Goal: Task Accomplishment & Management: Complete application form

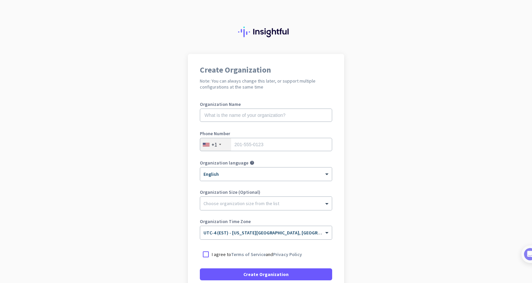
click at [166, 117] on app-onboarding-organization "Create Organization Note: You can always change this later, or support multiple…" at bounding box center [266, 198] width 532 height 288
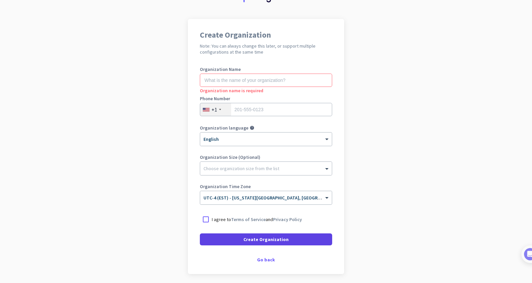
scroll to position [59, 0]
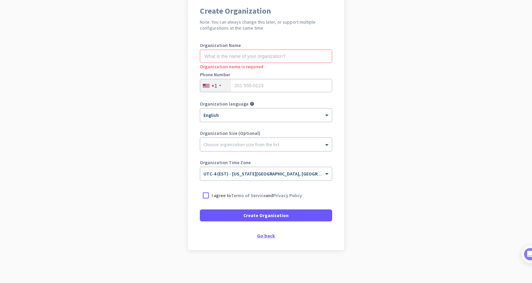
click at [267, 234] on div "Go back" at bounding box center [266, 235] width 132 height 5
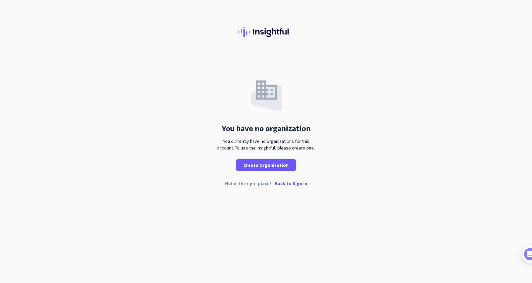
click at [289, 181] on p "Back to Sign In" at bounding box center [291, 183] width 33 height 5
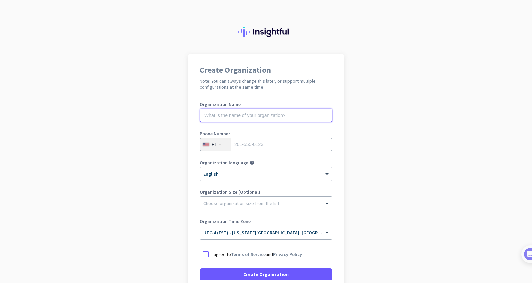
click at [268, 115] on input "text" at bounding box center [266, 114] width 132 height 13
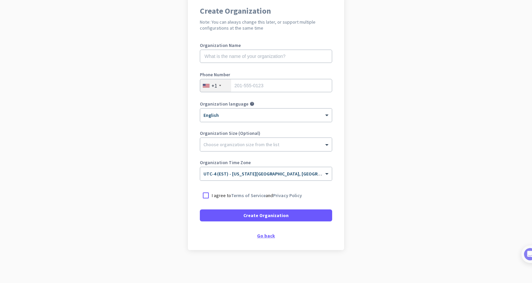
click at [269, 233] on div "Go back" at bounding box center [266, 235] width 132 height 5
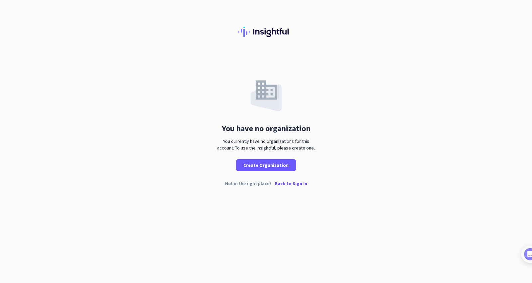
click at [428, 197] on div "You have no organization You currently have no organizations for this account. …" at bounding box center [266, 141] width 532 height 283
drag, startPoint x: 497, startPoint y: 91, endPoint x: 473, endPoint y: 22, distance: 73.4
click at [496, 89] on div "You have no organization You currently have no organizations for this account. …" at bounding box center [266, 112] width 532 height 117
click at [490, 72] on div "You have no organization You currently have no organizations for this account. …" at bounding box center [266, 112] width 532 height 117
